Goal: Task Accomplishment & Management: Manage account settings

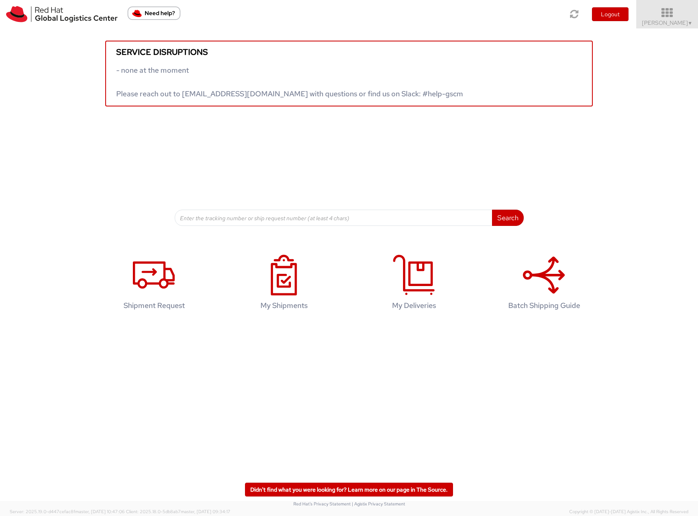
click at [684, 20] on span "[PERSON_NAME] ▼" at bounding box center [667, 22] width 51 height 7
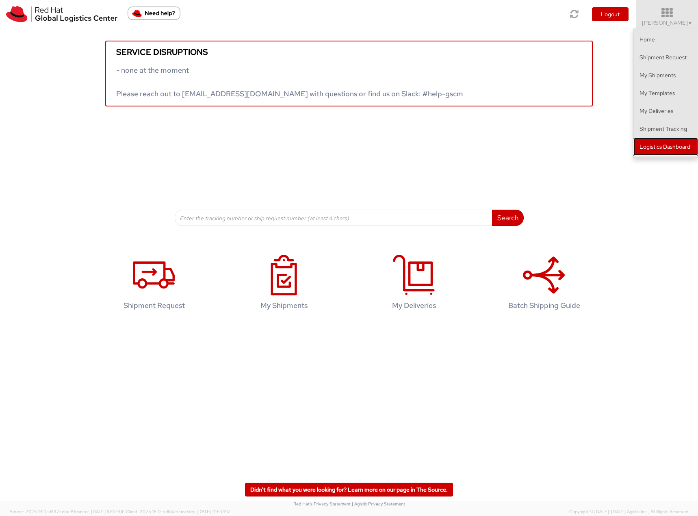
click at [646, 151] on link "Logistics Dashboard" at bounding box center [665, 147] width 65 height 18
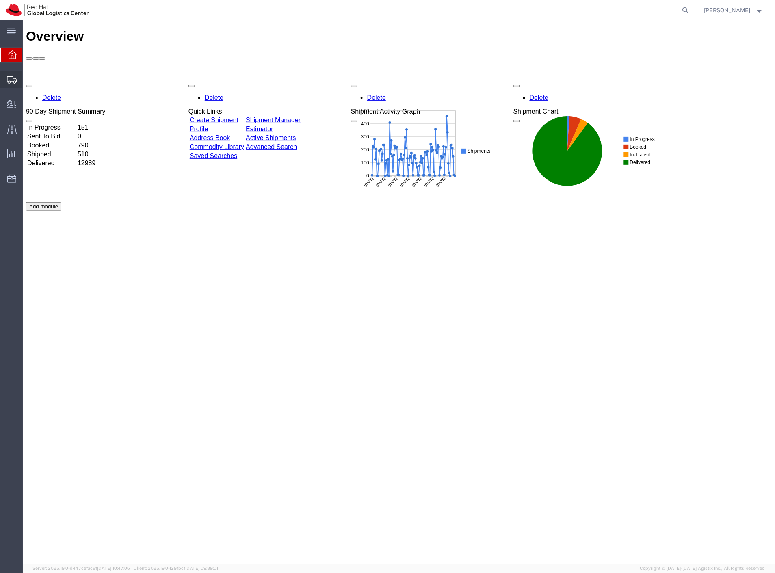
click at [0, 0] on span "Shipment Manager" at bounding box center [0, 0] width 0 height 0
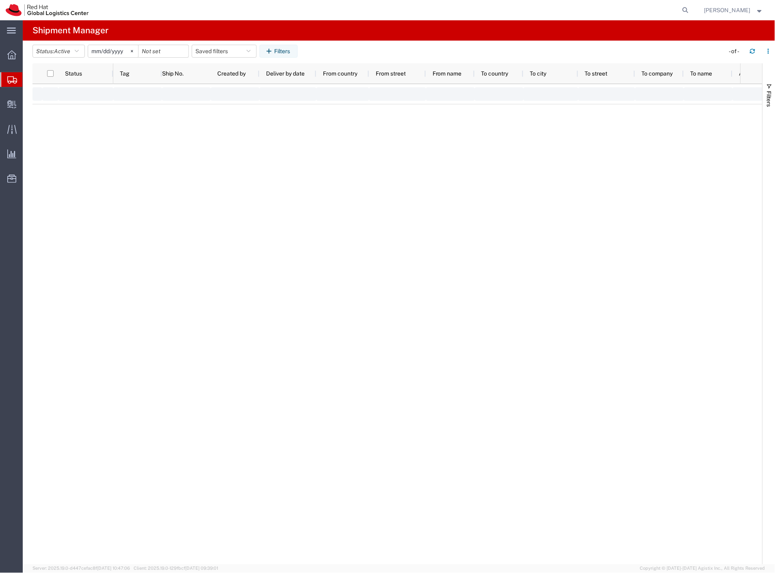
type input "2025-01-01"
type input "2025-12-31"
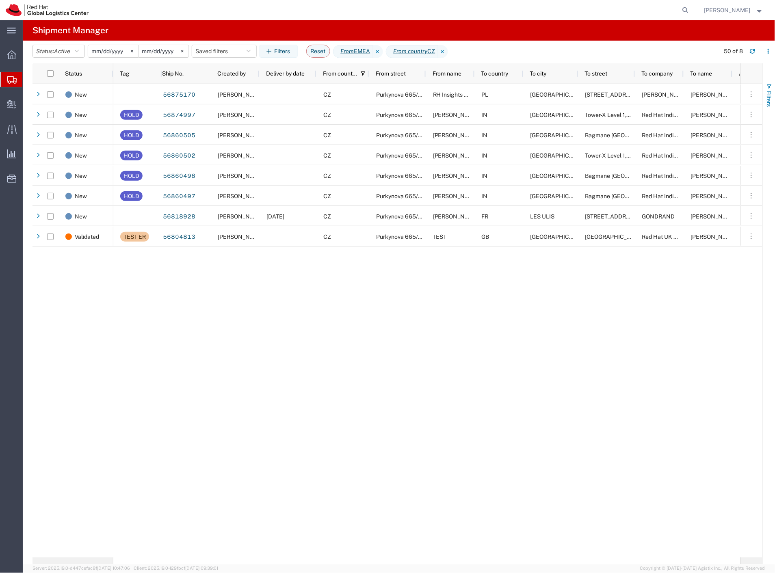
click at [769, 96] on span "Filters" at bounding box center [769, 99] width 7 height 16
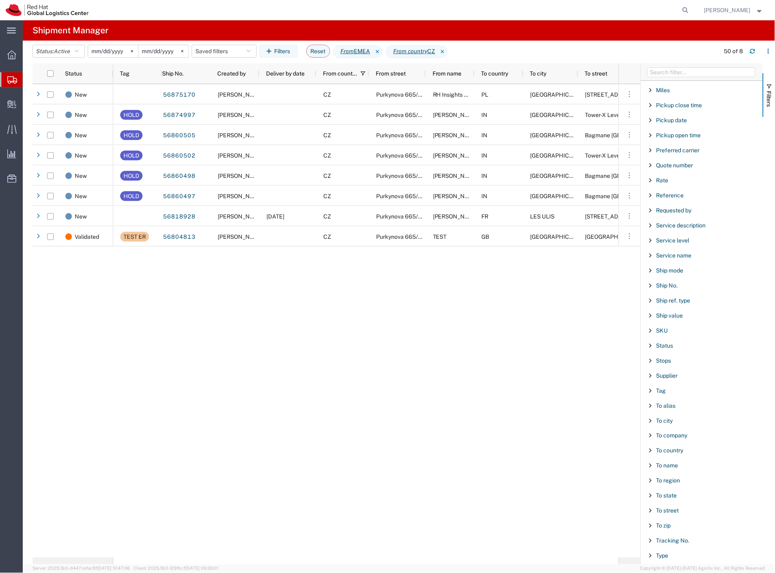
scroll to position [497, 0]
click at [672, 467] on span "To name" at bounding box center [668, 464] width 22 height 7
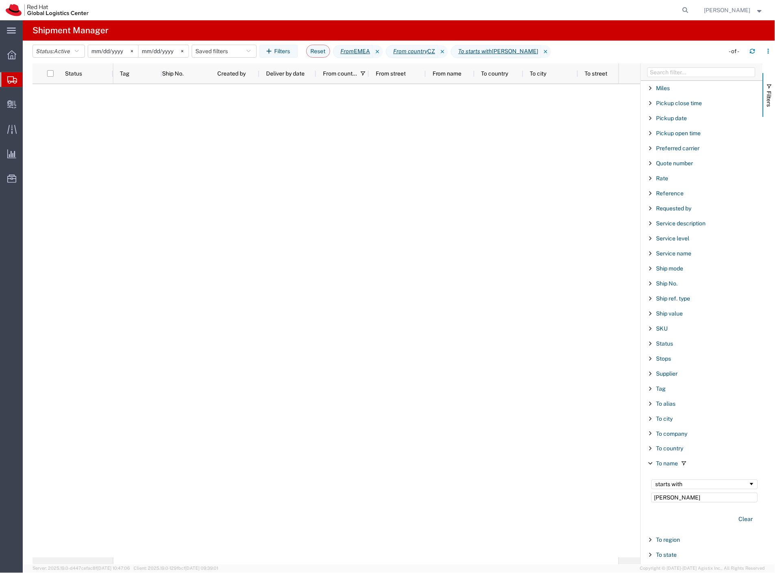
type input "Claudio"
click at [114, 53] on input "2025-01-01" at bounding box center [113, 51] width 50 height 12
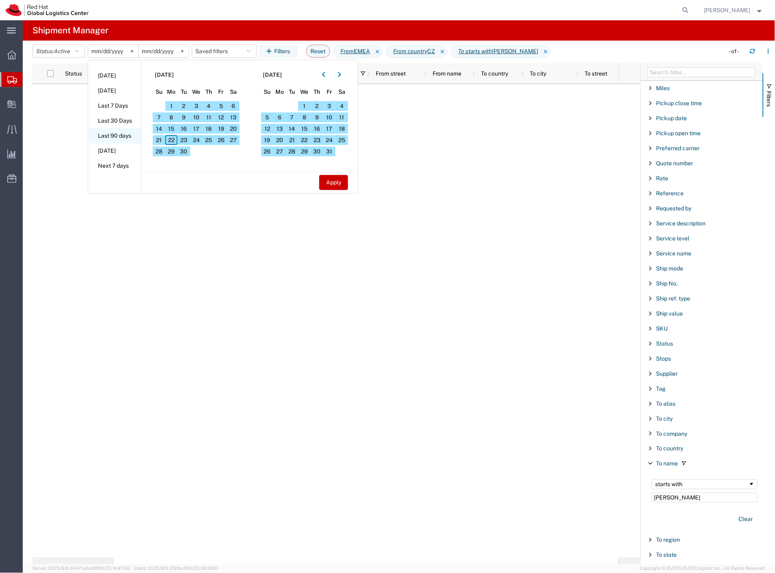
click at [123, 134] on li "Last 90 days" at bounding box center [114, 135] width 53 height 15
type input "2025-06-25"
type input "2025-09-22"
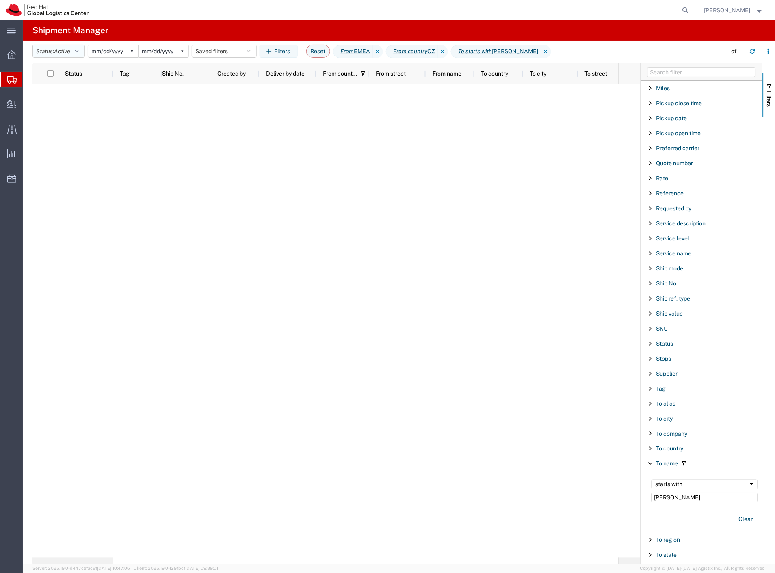
click at [73, 53] on button "Status: Active" at bounding box center [59, 51] width 52 height 13
click at [80, 95] on span "All" at bounding box center [80, 94] width 95 height 13
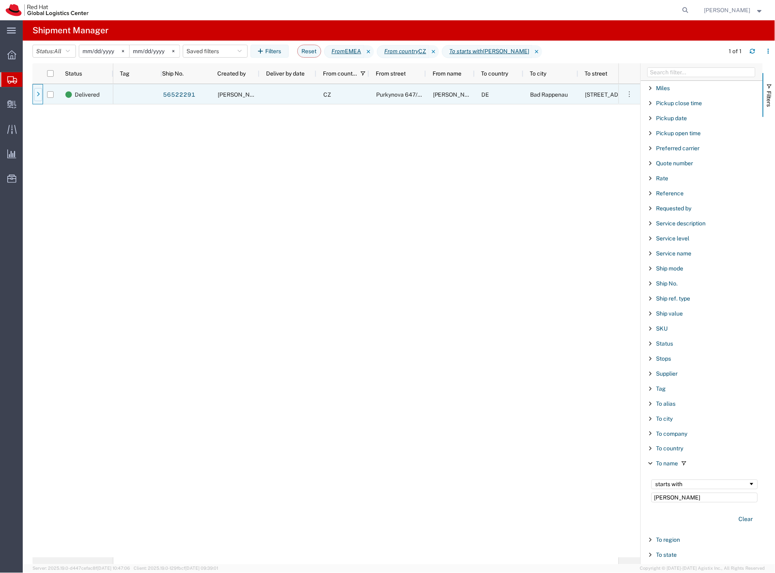
click at [38, 93] on icon at bounding box center [38, 95] width 3 height 6
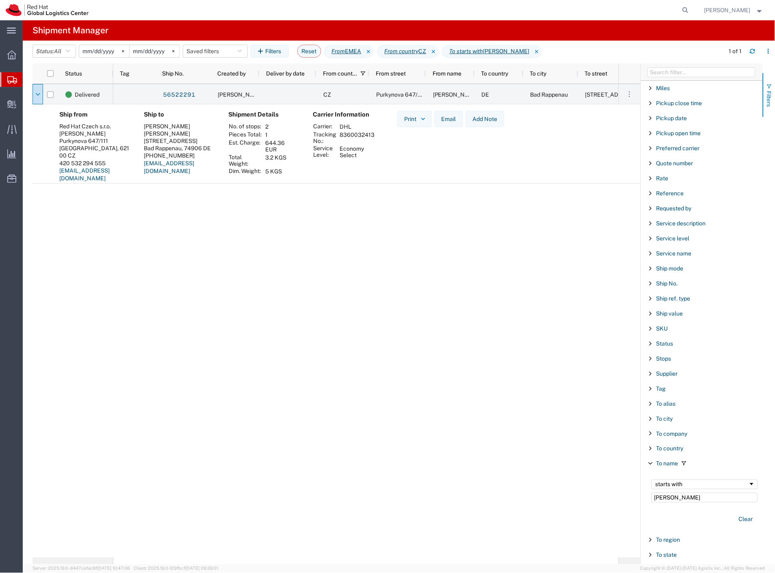
click at [773, 100] on span "Filters" at bounding box center [769, 99] width 7 height 16
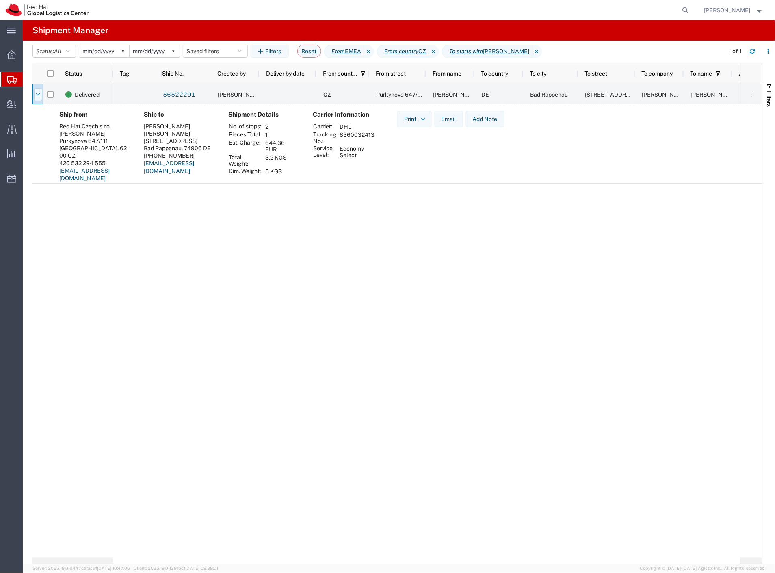
click at [38, 93] on icon at bounding box center [38, 95] width 4 height 6
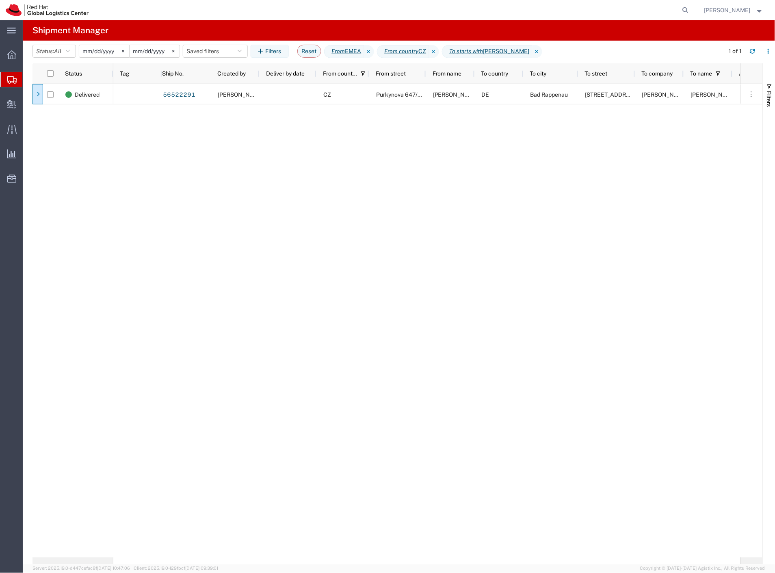
click at [0, 0] on span "Shipment Manager" at bounding box center [0, 0] width 0 height 0
click at [145, 232] on div "56522291 Dominik Galovic CZ Purkynova 647/111 Dominik Galovic DE Bad Rappenau T…" at bounding box center [426, 321] width 627 height 474
click at [28, 107] on span "Internal Delivery" at bounding box center [25, 104] width 6 height 16
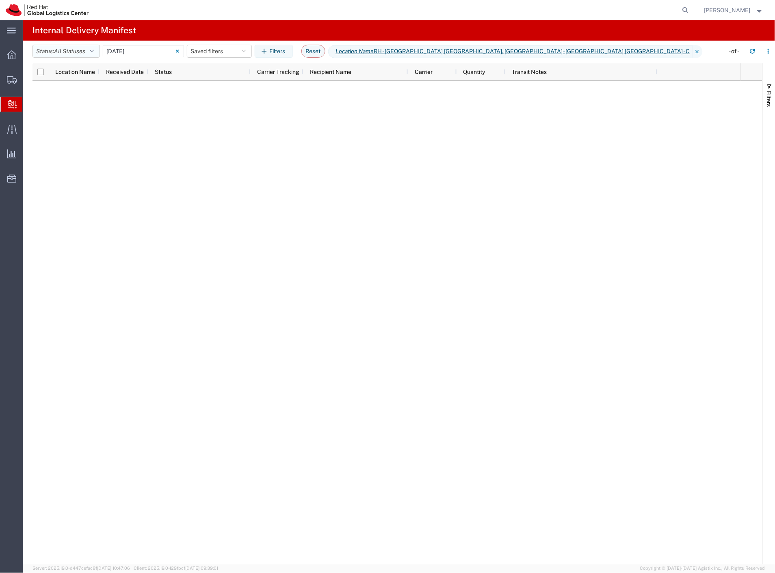
click at [85, 52] on span "All Statuses" at bounding box center [69, 51] width 31 height 7
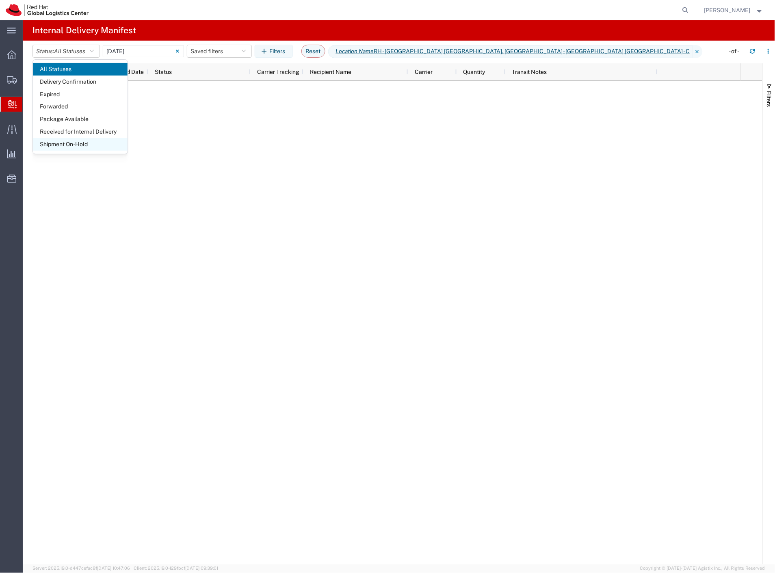
click at [80, 145] on span "Shipment On-Hold" at bounding box center [80, 144] width 95 height 13
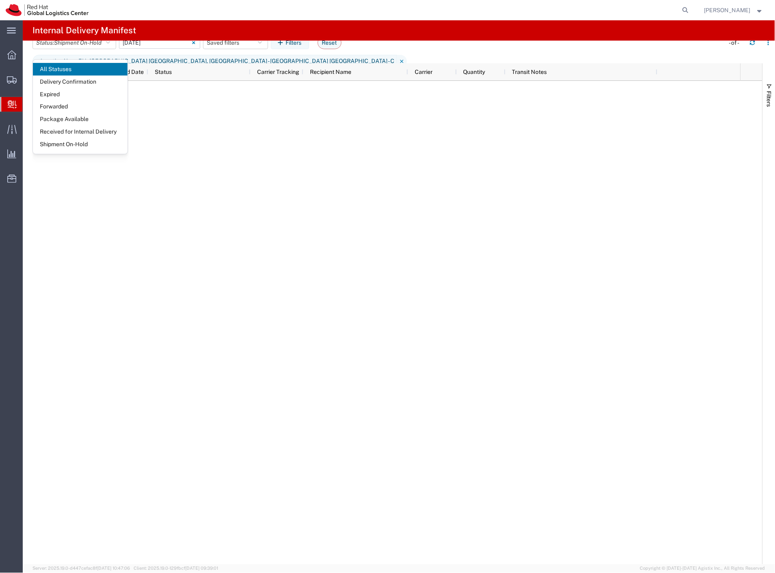
click at [178, 49] on input "09/22/2025 - 09/22/2025" at bounding box center [159, 43] width 81 height 12
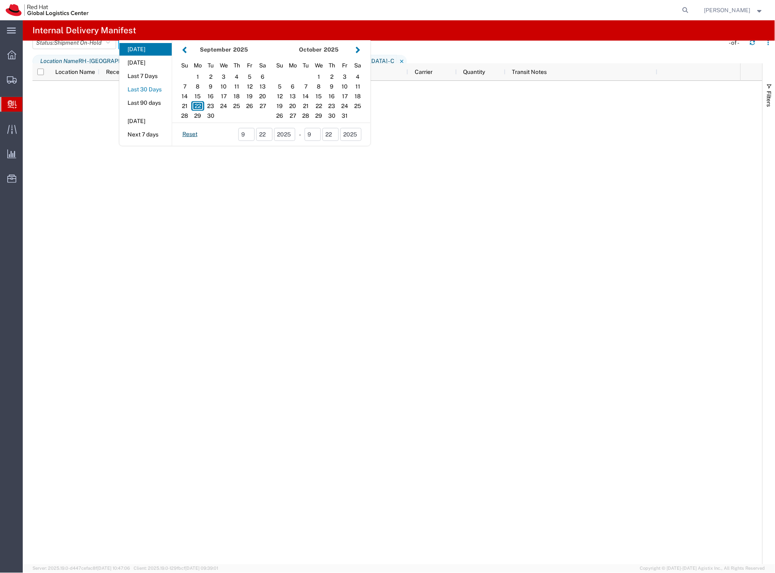
click at [154, 96] on button "Last 30 Days" at bounding box center [145, 89] width 52 height 13
type input "Last 30 Days"
type input "08/24/2025 - 09/22/2025"
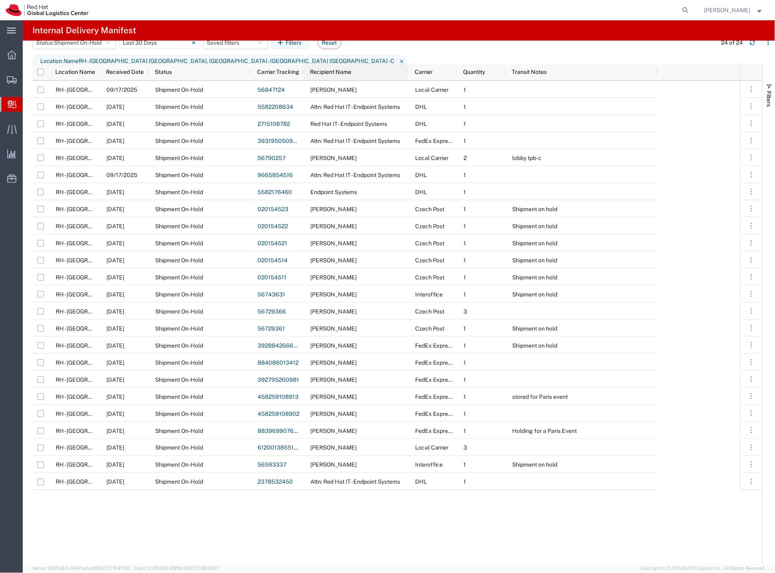
click at [357, 73] on div "Recipient Name" at bounding box center [357, 71] width 95 height 13
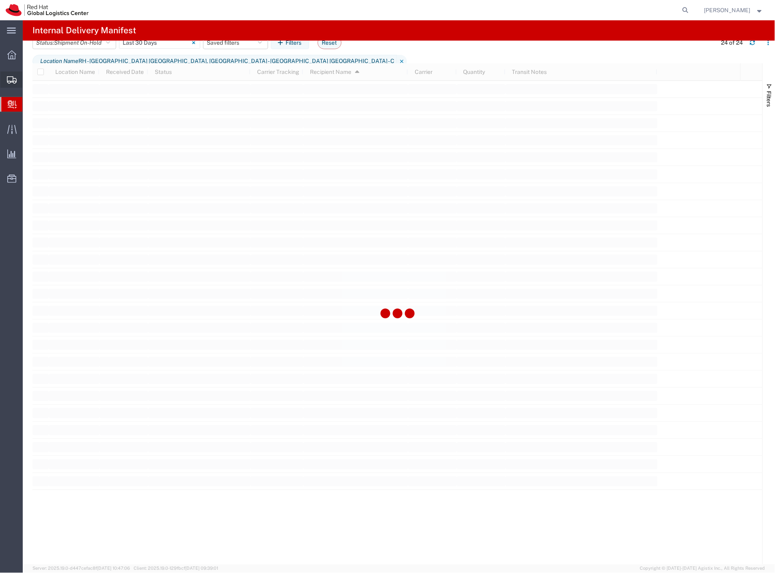
click at [11, 78] on icon at bounding box center [12, 79] width 10 height 7
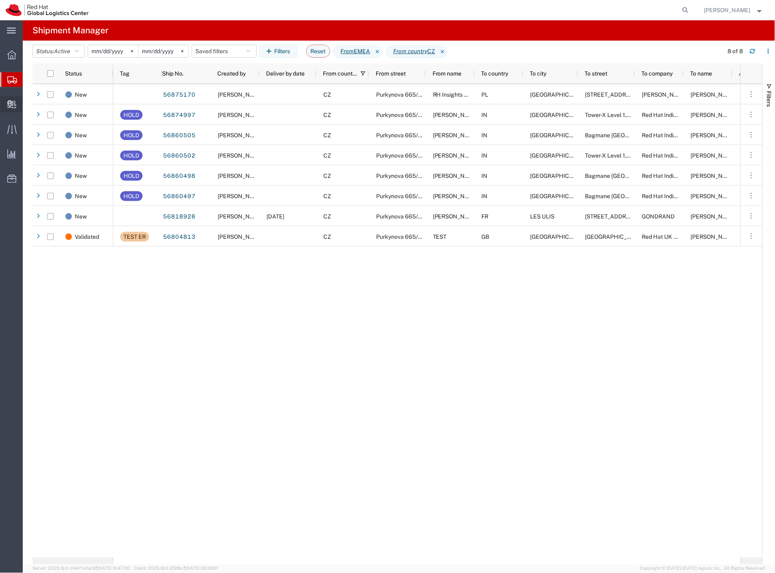
click at [9, 102] on icon at bounding box center [11, 104] width 9 height 8
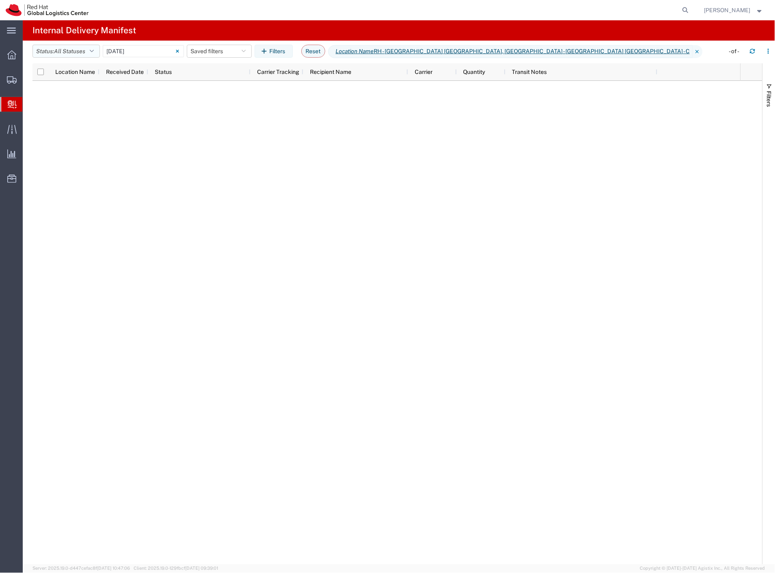
click at [76, 54] on span "All Statuses" at bounding box center [69, 51] width 31 height 7
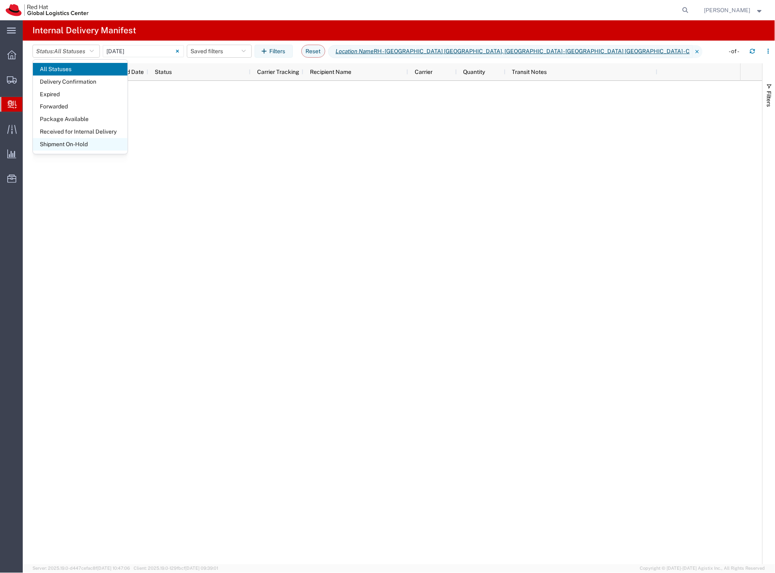
click at [78, 143] on span "Shipment On-Hold" at bounding box center [80, 144] width 95 height 13
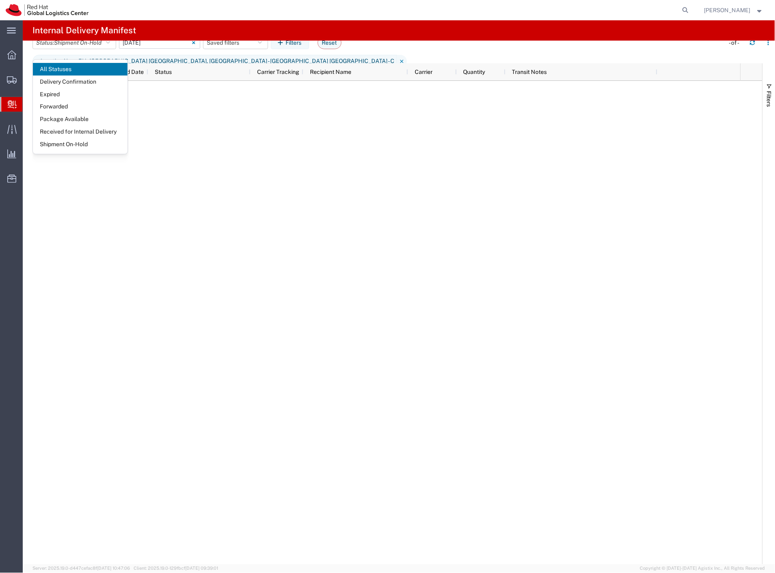
click at [162, 49] on input "09/22/2025 - 09/22/2025" at bounding box center [159, 43] width 81 height 12
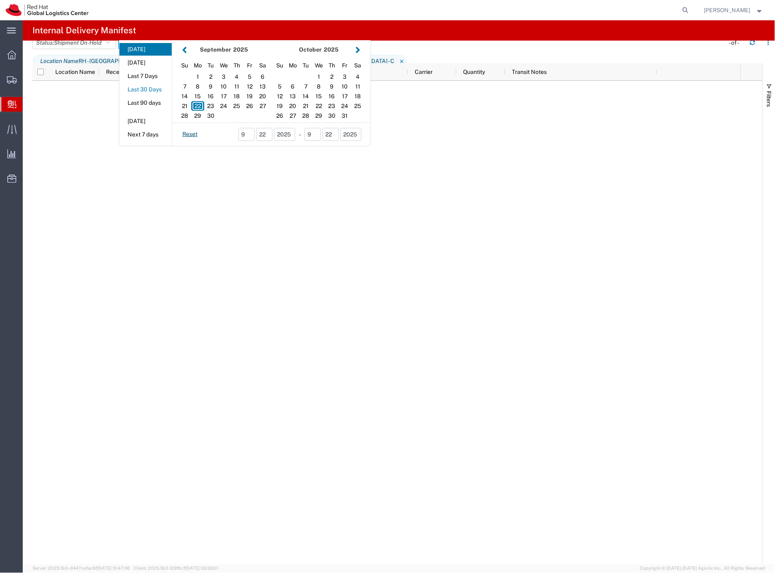
click at [162, 96] on button "Last 30 Days" at bounding box center [145, 89] width 52 height 13
type input "Last 30 Days"
type input "08/24/2025 - 09/22/2025"
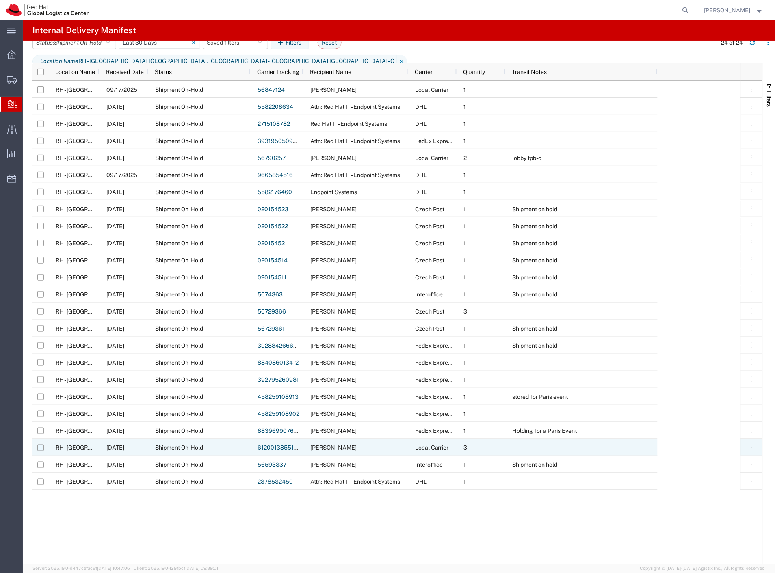
click at [37, 447] on input "Press Space to toggle row selection (unchecked)" at bounding box center [40, 448] width 7 height 7
checkbox input "true"
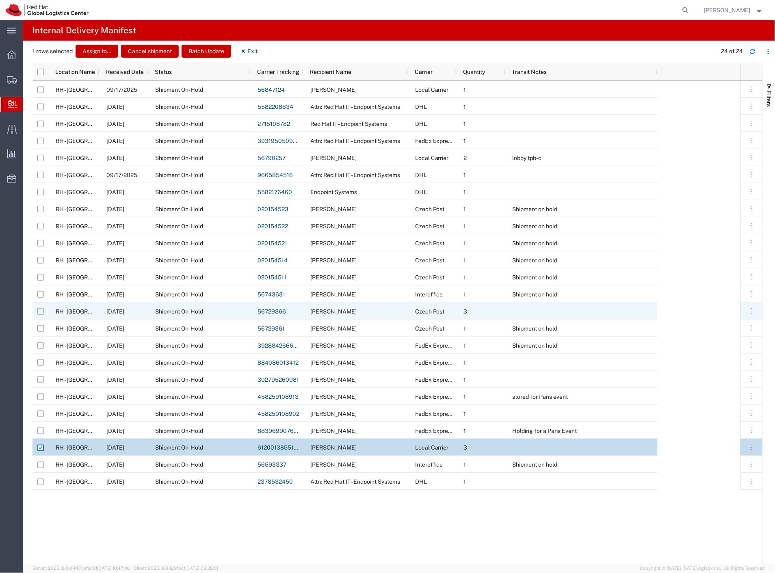
click at [41, 311] on input "Press Space to toggle row selection (unchecked)" at bounding box center [40, 311] width 7 height 7
checkbox input "true"
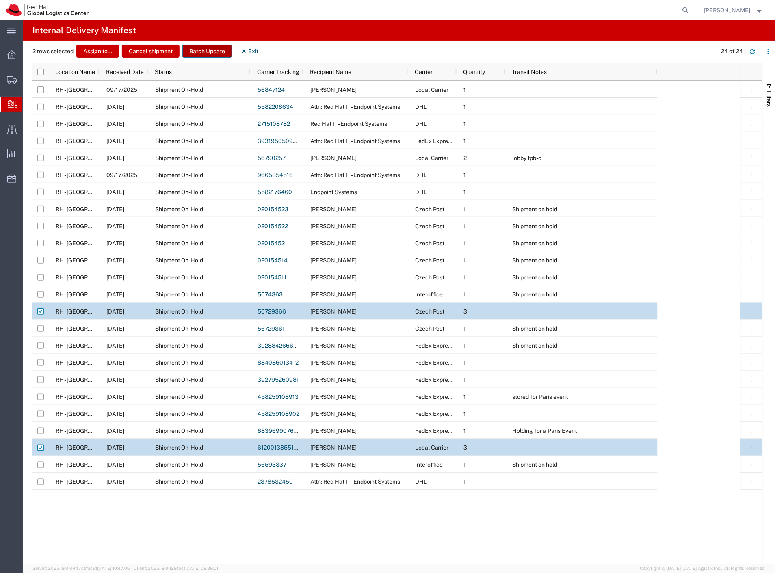
click at [219, 51] on button "Batch Update" at bounding box center [207, 51] width 50 height 13
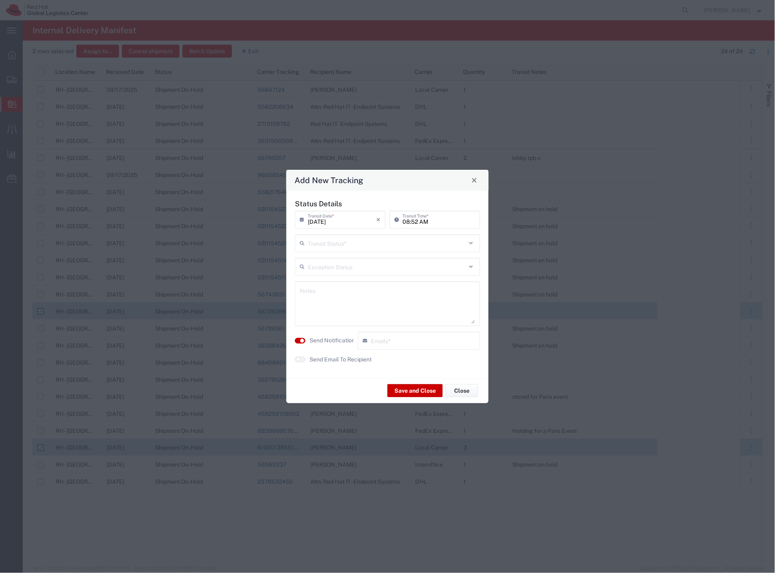
drag, startPoint x: 318, startPoint y: 242, endPoint x: 319, endPoint y: 249, distance: 7.8
click at [318, 242] on input "text" at bounding box center [387, 243] width 158 height 14
click at [320, 258] on span "Delivery Confirmation" at bounding box center [388, 261] width 184 height 13
type input "Delivery Confirmation"
click at [335, 341] on label "Send Notification" at bounding box center [333, 340] width 46 height 9
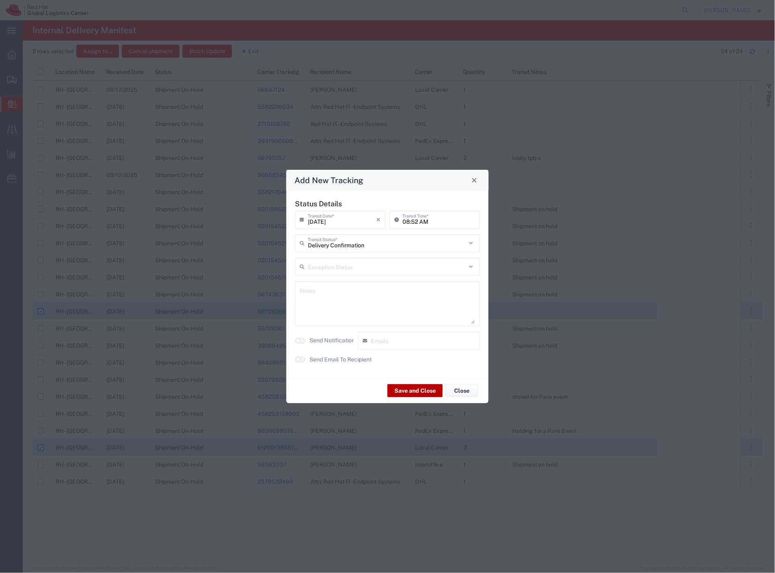
click at [397, 388] on button "Save and Close" at bounding box center [415, 390] width 55 height 13
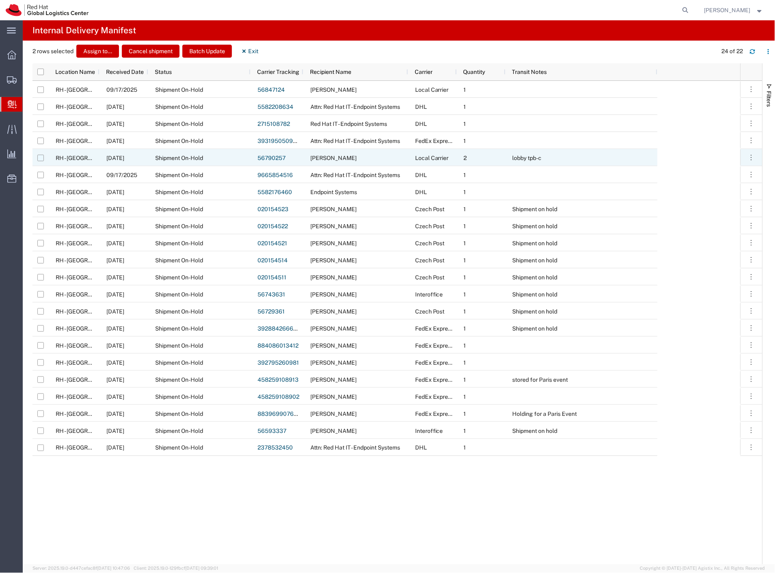
click at [39, 159] on input "Press Space to toggle row selection (unchecked)" at bounding box center [40, 158] width 7 height 7
checkbox input "true"
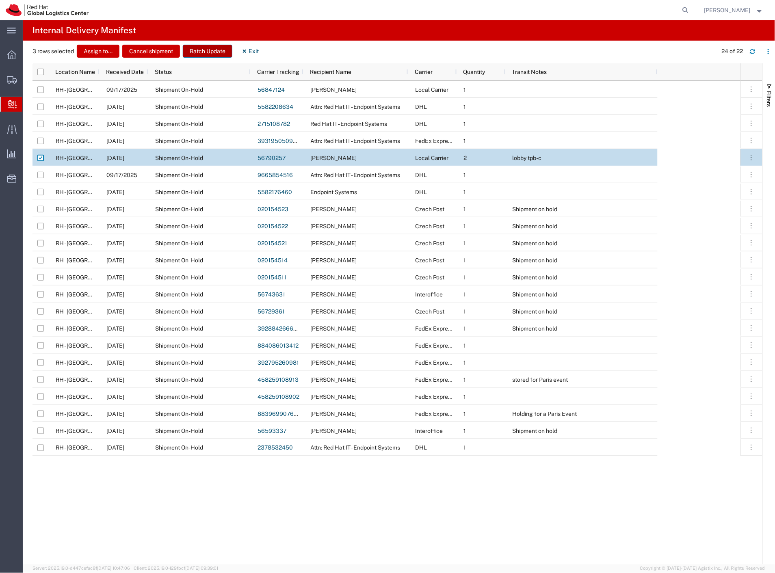
click at [227, 51] on button "Batch Update" at bounding box center [208, 51] width 50 height 13
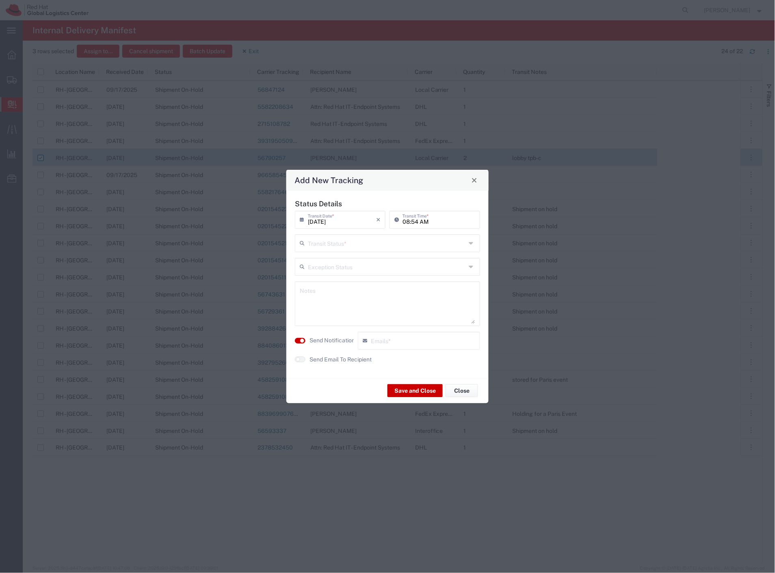
click at [356, 249] on input "text" at bounding box center [387, 243] width 158 height 14
drag, startPoint x: 347, startPoint y: 258, endPoint x: 327, endPoint y: 320, distance: 65.2
click at [346, 258] on span "Delivery Confirmation" at bounding box center [388, 261] width 184 height 13
type input "Delivery Confirmation"
click at [326, 338] on label "Send Notification" at bounding box center [333, 340] width 46 height 9
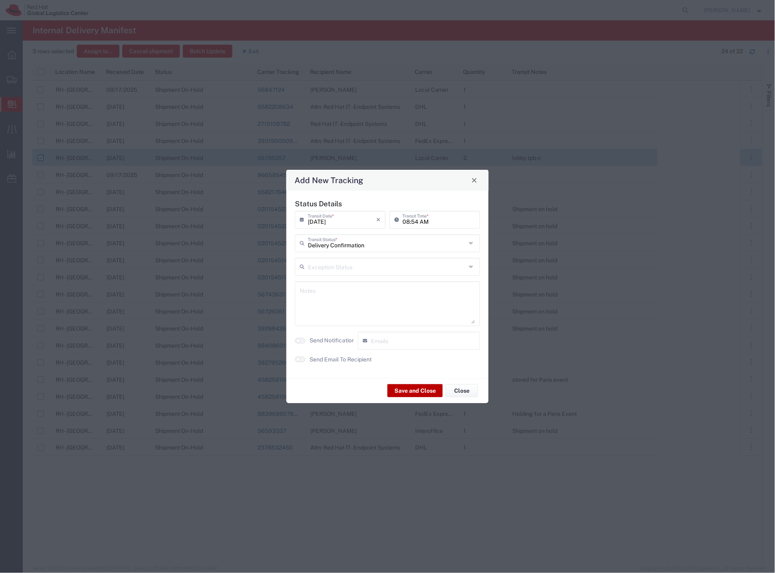
click at [399, 390] on button "Save and Close" at bounding box center [415, 390] width 55 height 13
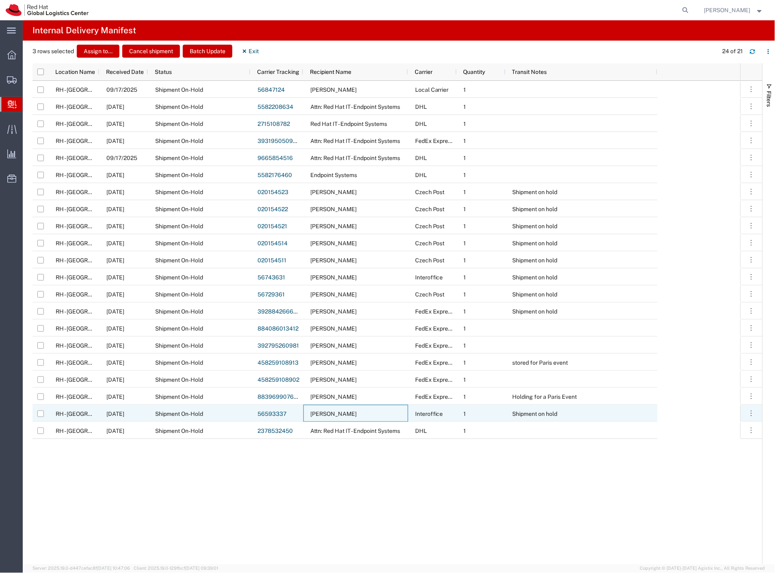
click at [347, 416] on div "Karel Suta" at bounding box center [356, 413] width 105 height 17
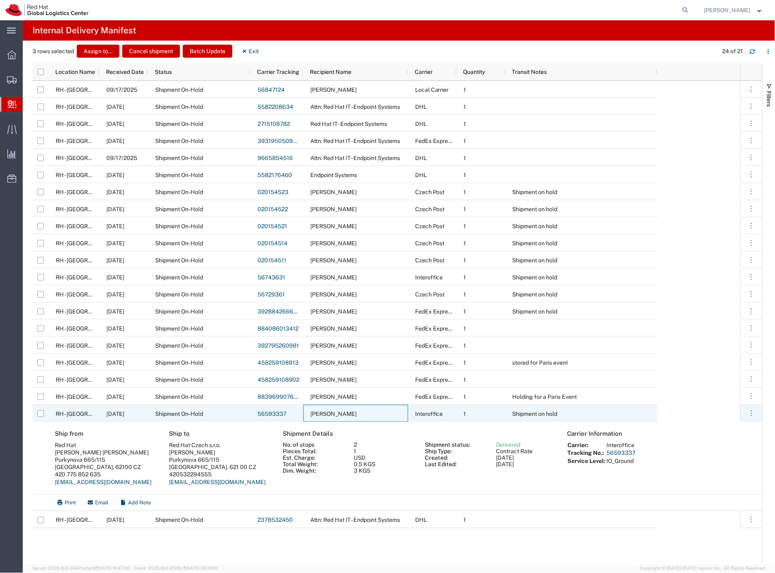
click at [347, 416] on div "Karel Suta" at bounding box center [356, 413] width 105 height 17
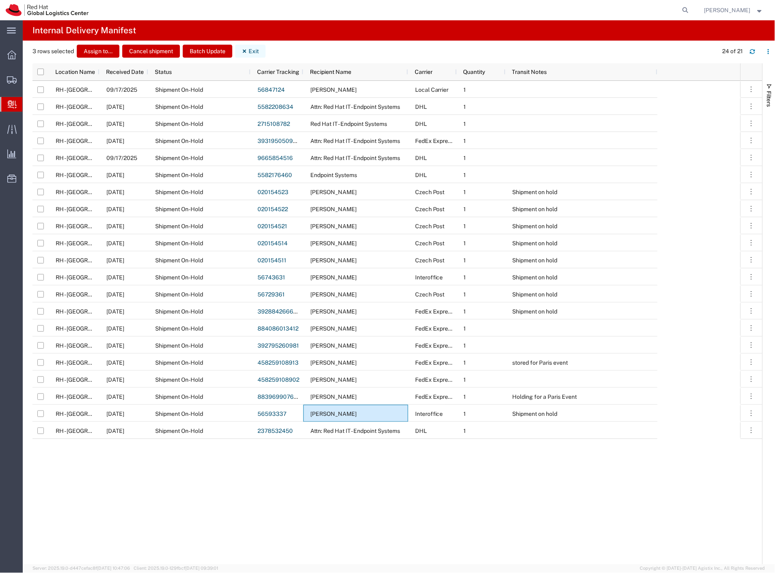
drag, startPoint x: 249, startPoint y: 52, endPoint x: 254, endPoint y: 38, distance: 14.9
click at [249, 51] on button "Exit" at bounding box center [250, 51] width 30 height 13
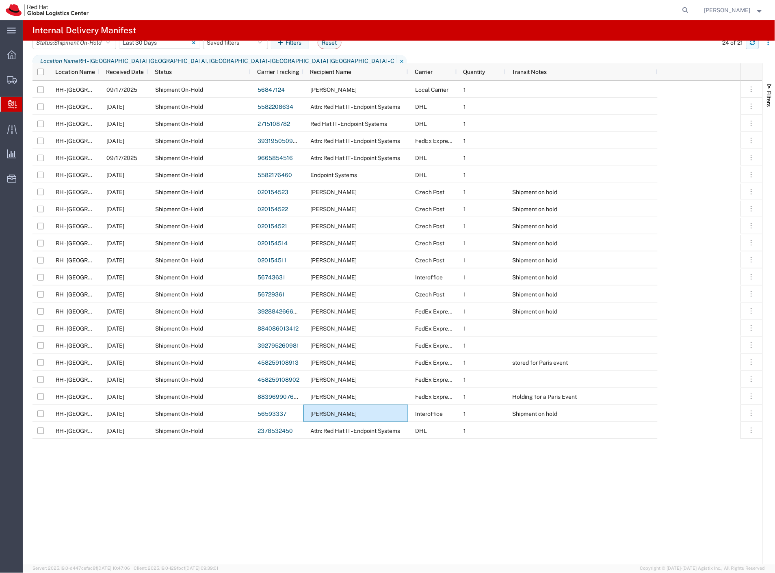
click at [748, 49] on button "button" at bounding box center [752, 42] width 13 height 13
